Goal: Transaction & Acquisition: Purchase product/service

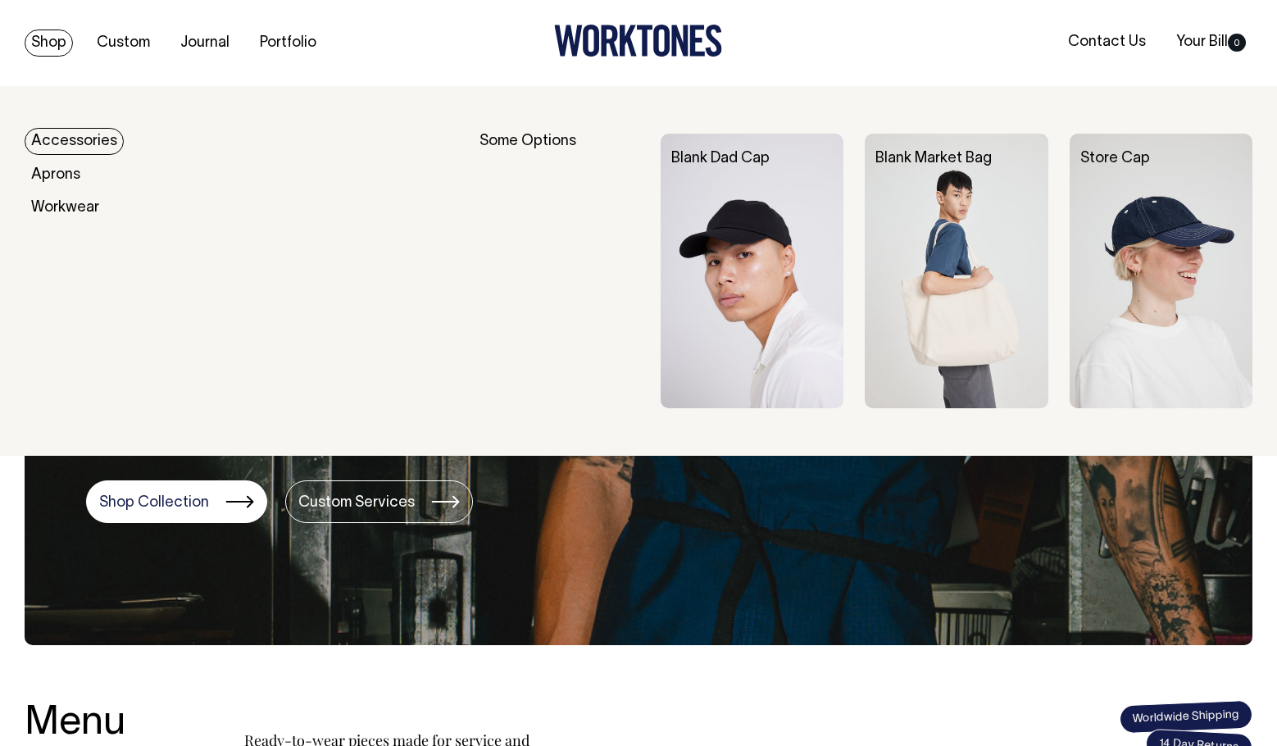
click at [57, 38] on link "Shop" at bounding box center [49, 43] width 48 height 27
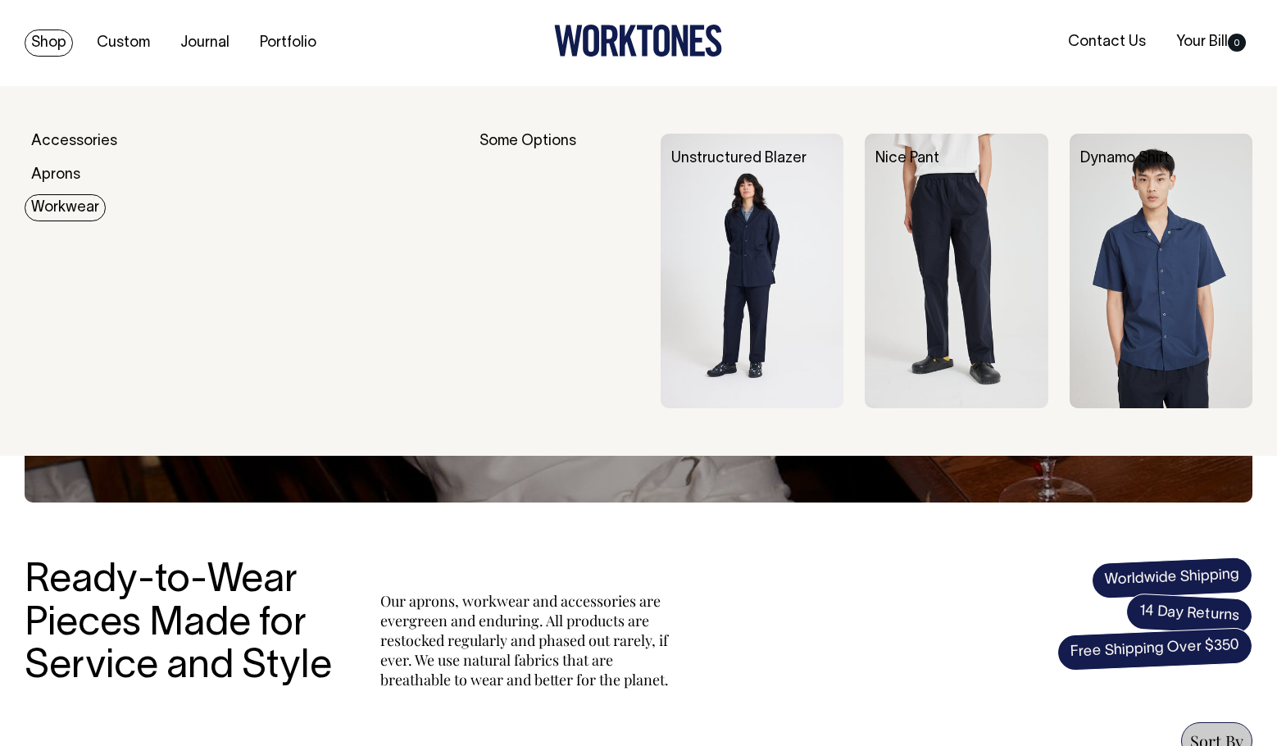
click at [740, 251] on img at bounding box center [751, 271] width 183 height 275
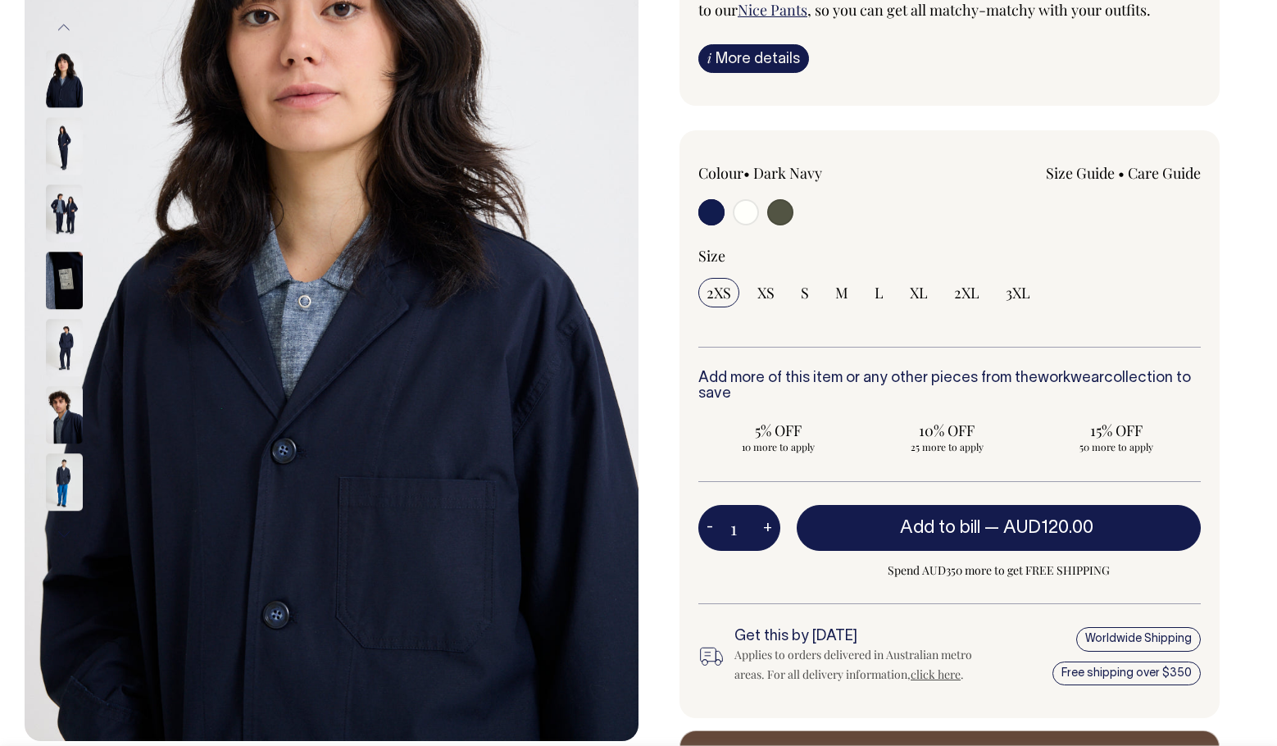
click at [787, 213] on input "radio" at bounding box center [780, 212] width 26 height 26
radio input "true"
radio input "false"
radio input "true"
select select "Olive"
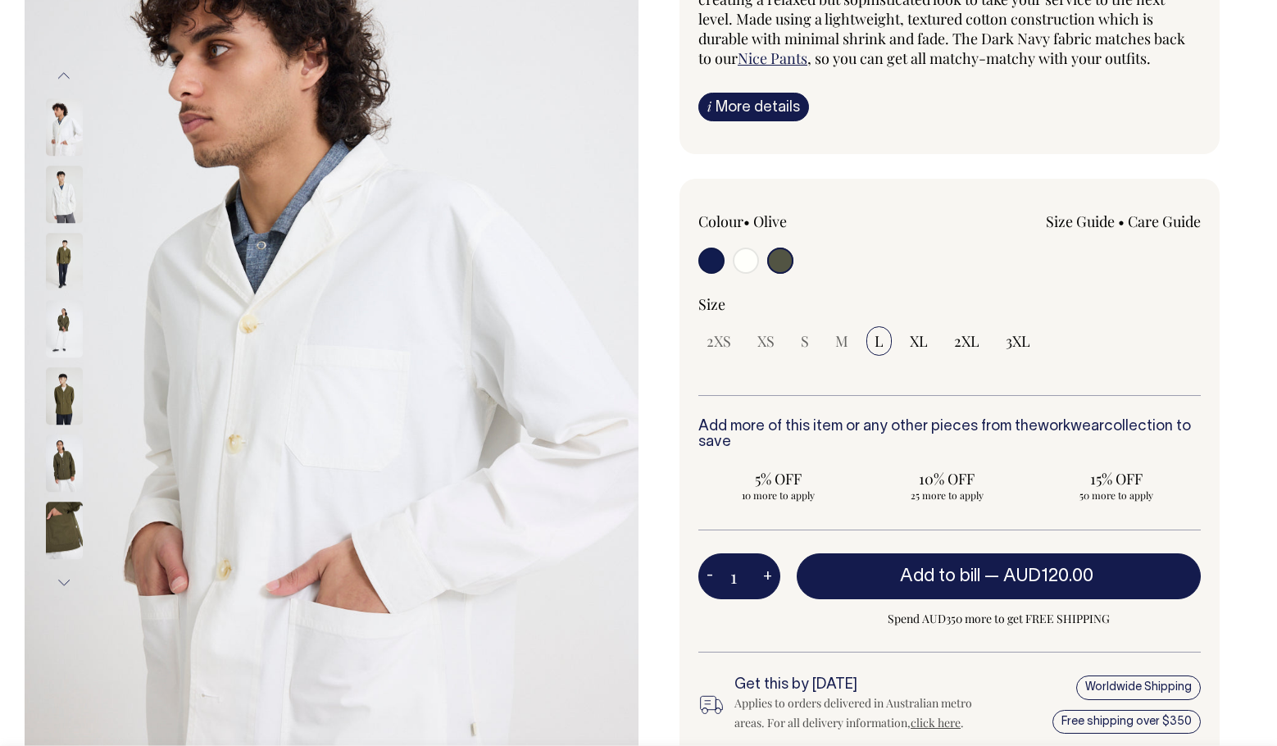
scroll to position [218, 0]
click at [790, 256] on input "radio" at bounding box center [780, 260] width 26 height 26
click at [779, 260] on input "radio" at bounding box center [780, 260] width 26 height 26
click at [61, 275] on img at bounding box center [64, 261] width 37 height 57
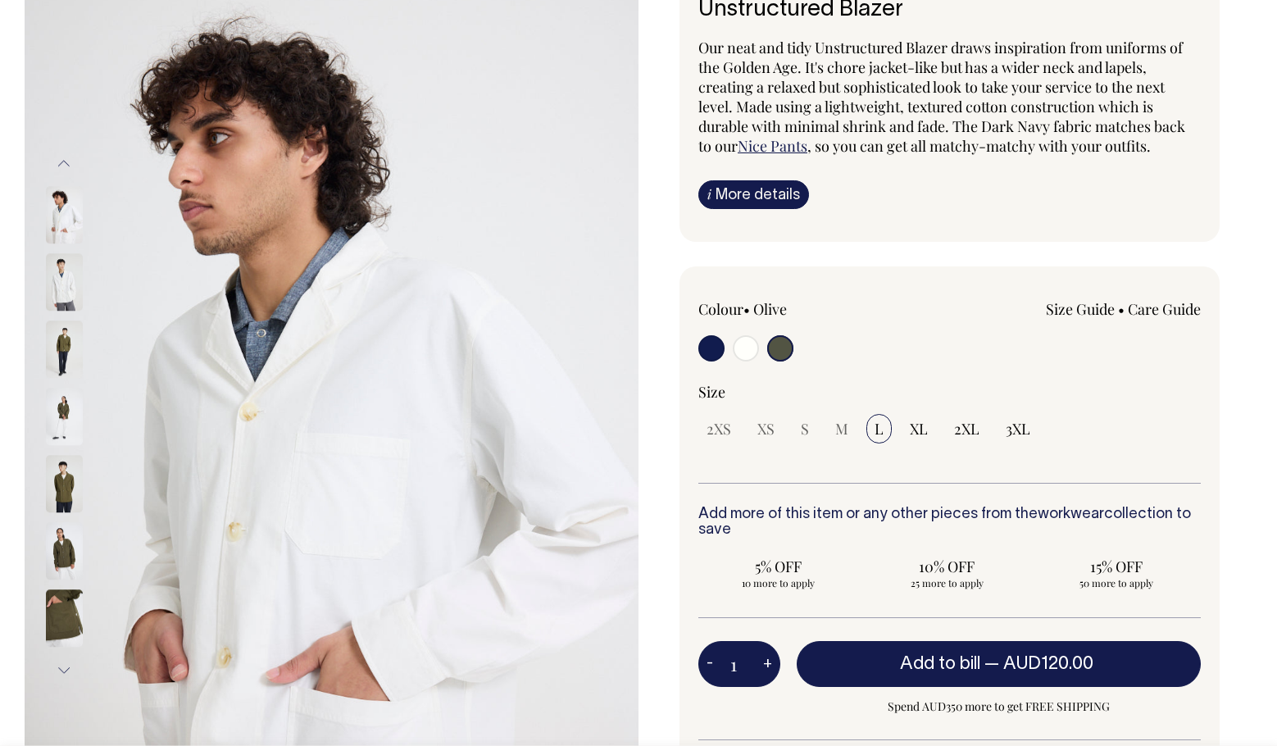
click at [606, 329] on img at bounding box center [332, 417] width 614 height 921
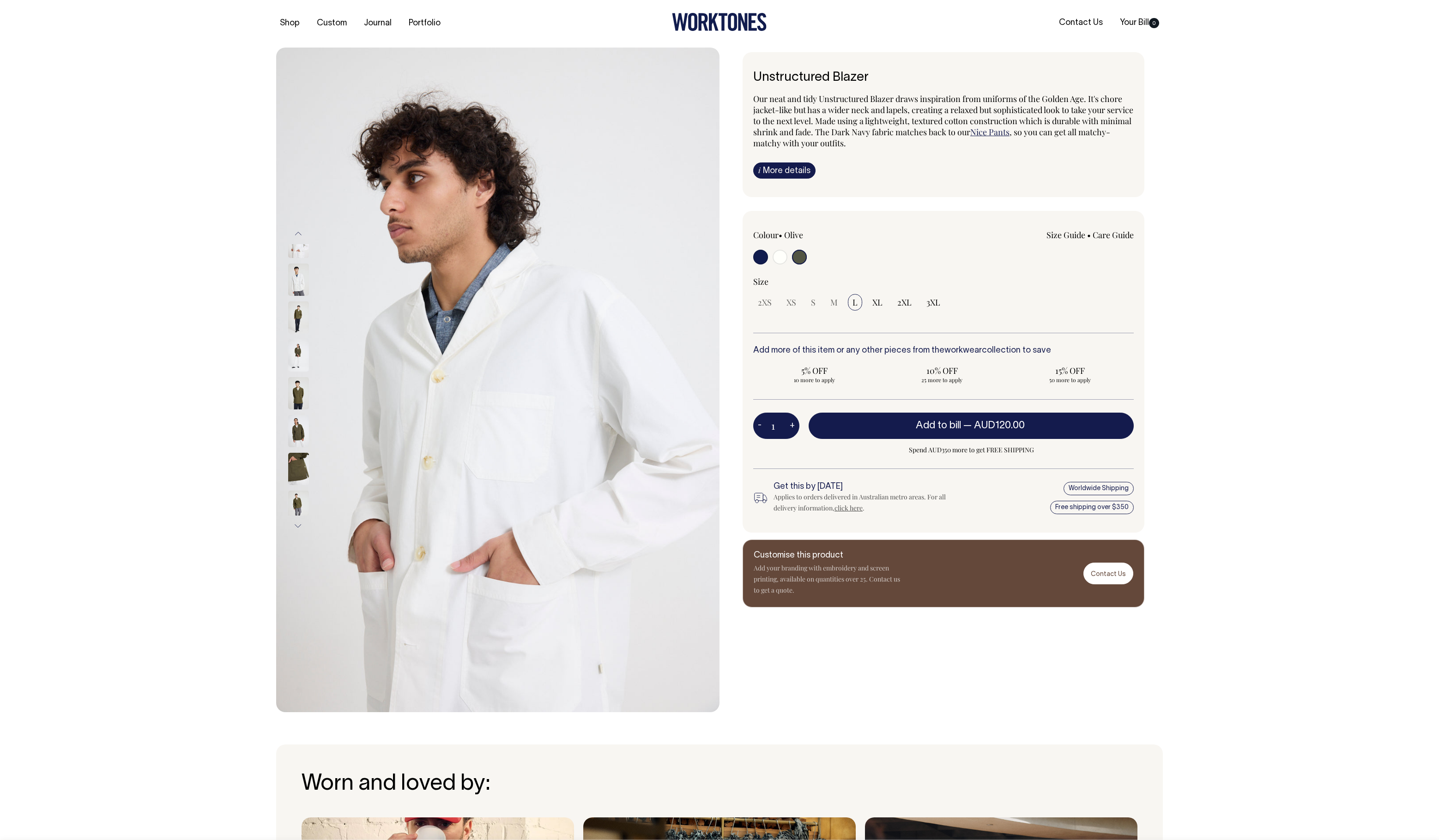
scroll to position [0, 0]
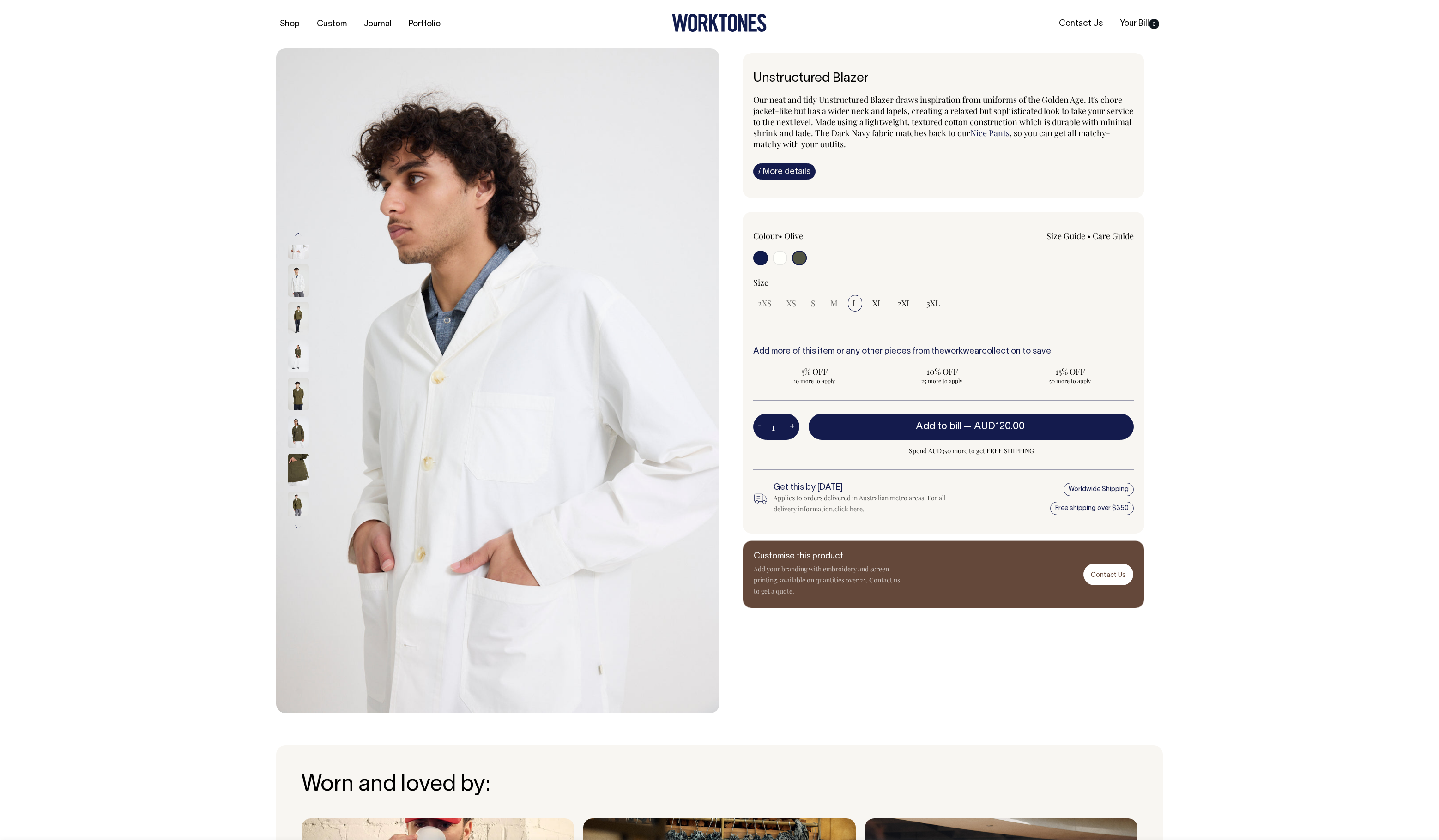
click at [299, 335] on img at bounding box center [298, 318] width 21 height 32
click at [298, 372] on img at bounding box center [298, 356] width 21 height 32
click at [298, 410] on img at bounding box center [298, 394] width 21 height 32
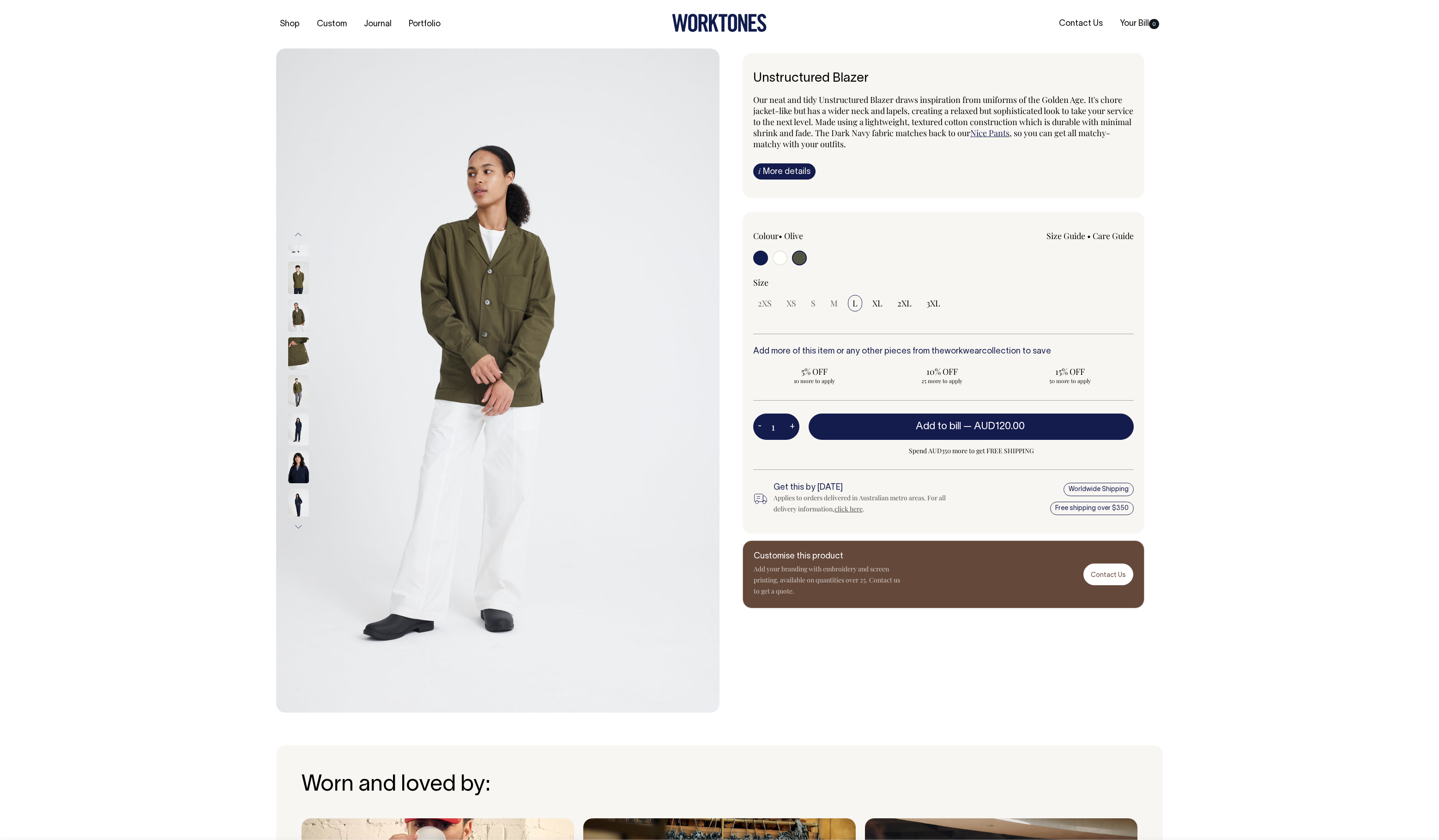
click at [298, 294] on img at bounding box center [298, 278] width 21 height 32
